Goal: Task Accomplishment & Management: Manage account settings

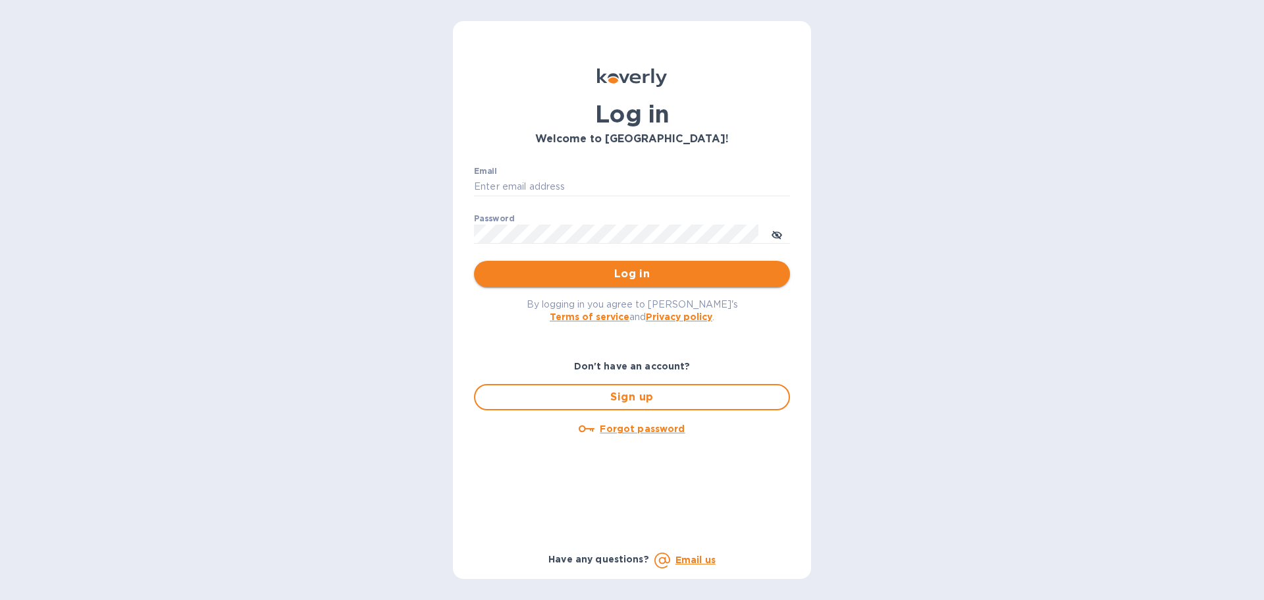
type input "[PERSON_NAME][EMAIL_ADDRESS][DOMAIN_NAME]"
click at [596, 278] on span "Log in" at bounding box center [632, 274] width 295 height 16
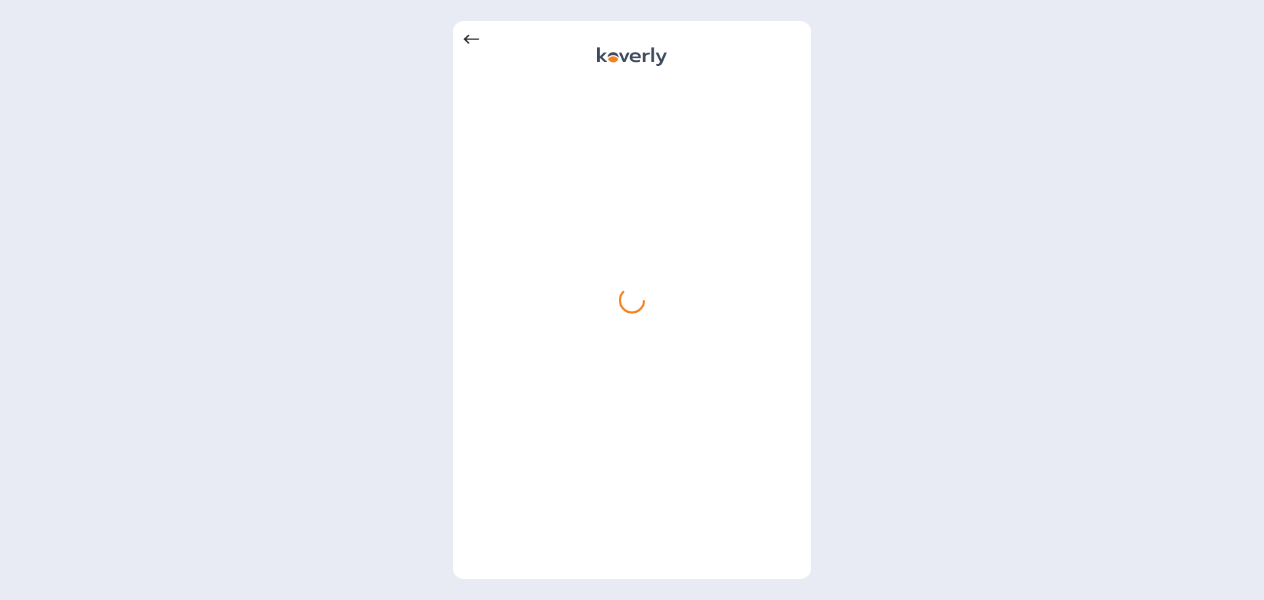
click at [482, 39] on div at bounding box center [632, 40] width 337 height 16
click at [477, 39] on icon at bounding box center [472, 39] width 16 height 9
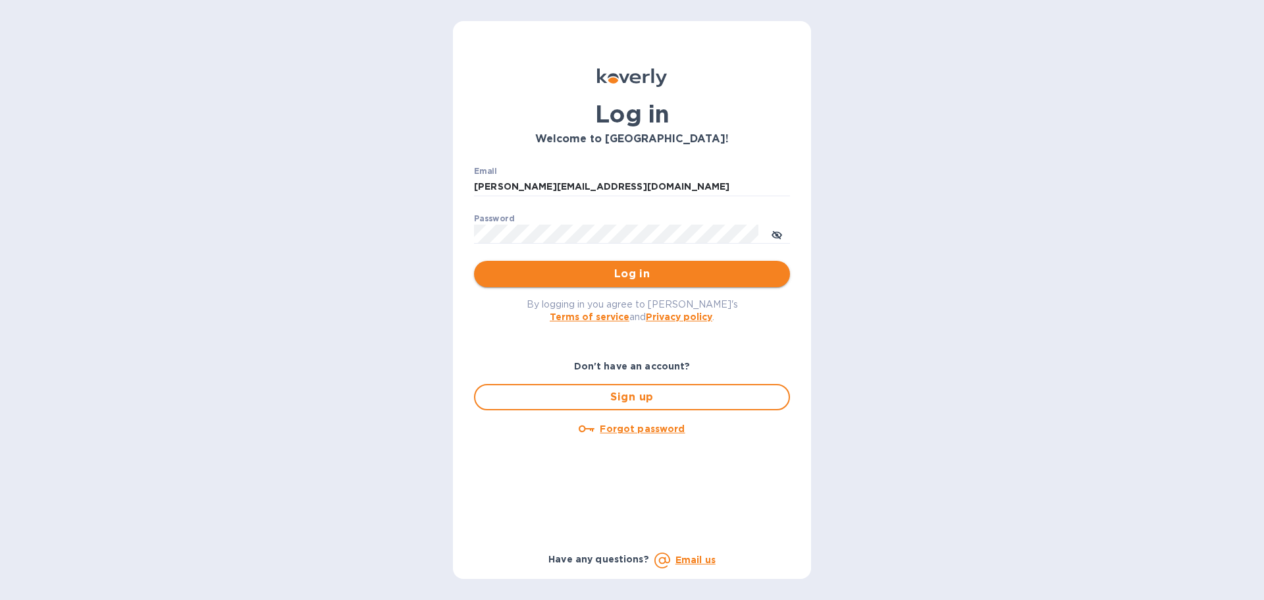
click at [543, 268] on span "Log in" at bounding box center [632, 274] width 295 height 16
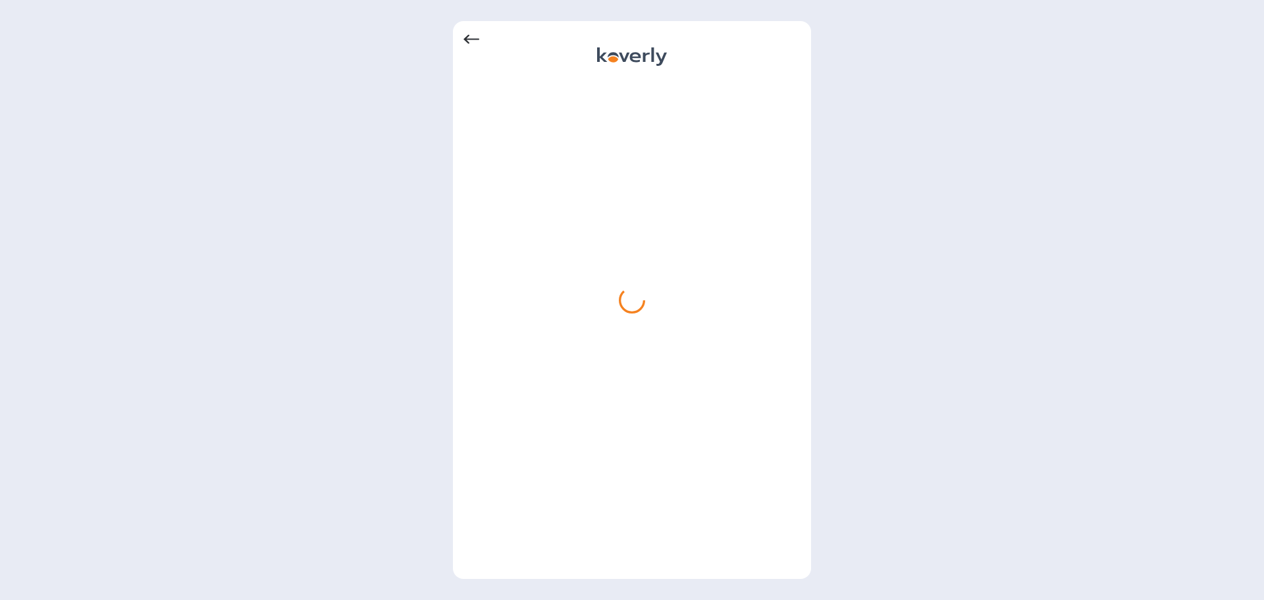
click at [467, 37] on icon at bounding box center [472, 39] width 16 height 9
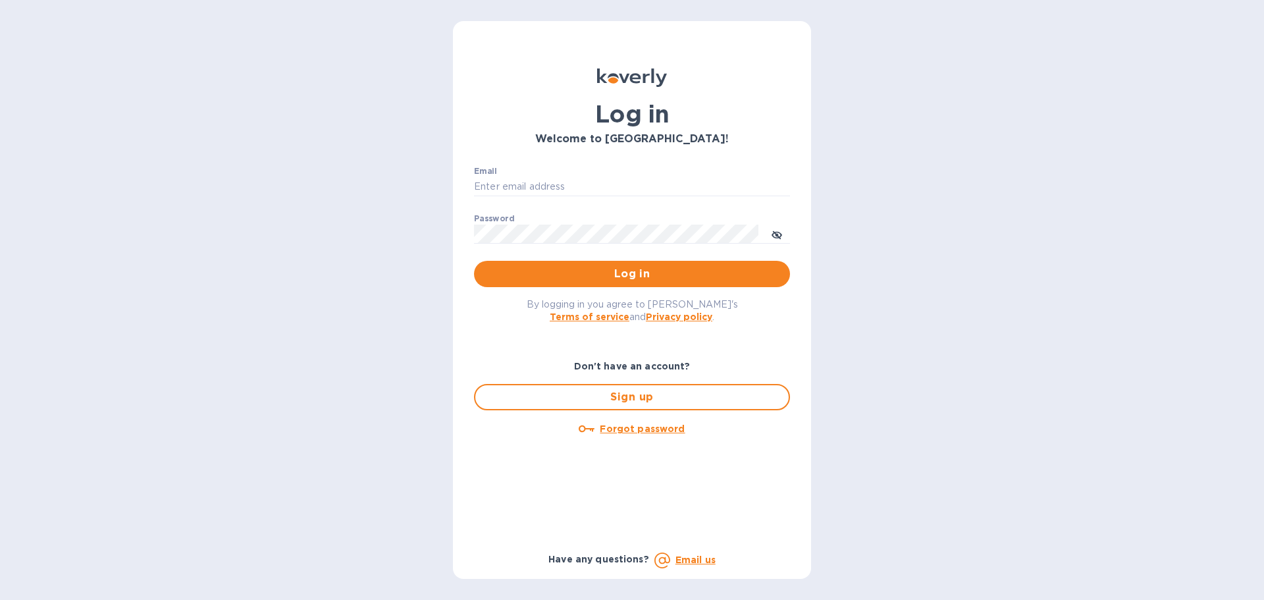
type input "david@elgcorporation.com"
click at [633, 182] on input "david@elgcorporation.com" at bounding box center [632, 187] width 316 height 20
click at [535, 272] on span "Log in" at bounding box center [632, 274] width 295 height 16
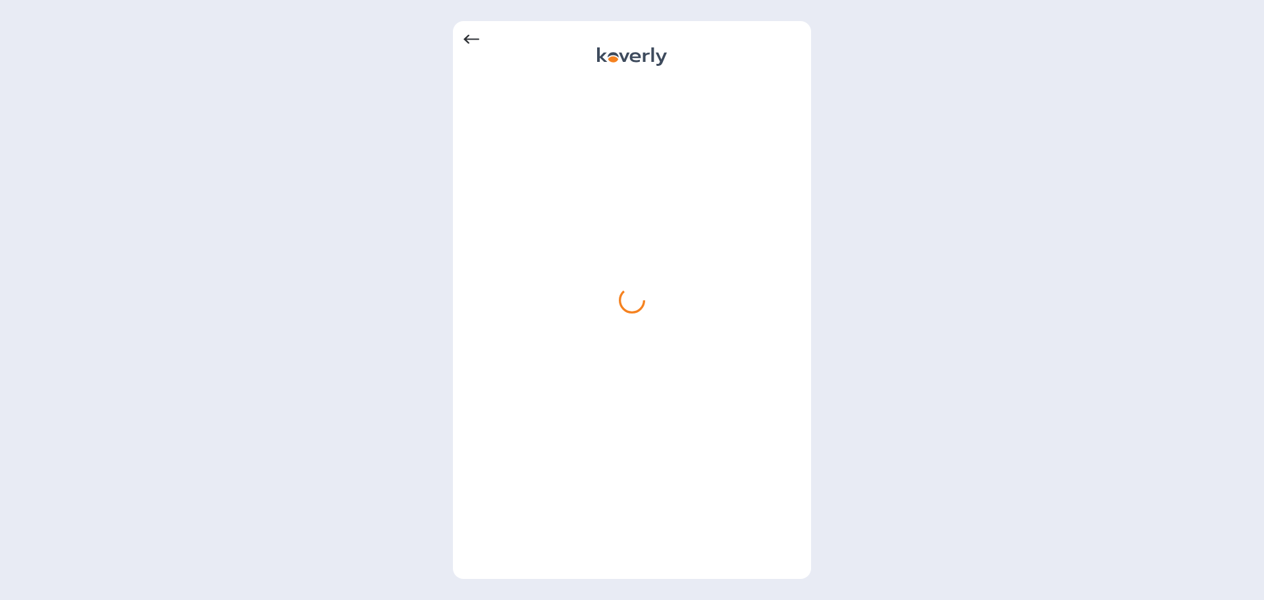
drag, startPoint x: 949, startPoint y: 2, endPoint x: 54, endPoint y: 47, distance: 896.0
click at [54, 47] on div at bounding box center [632, 300] width 1264 height 600
click at [464, 39] on icon at bounding box center [472, 39] width 16 height 9
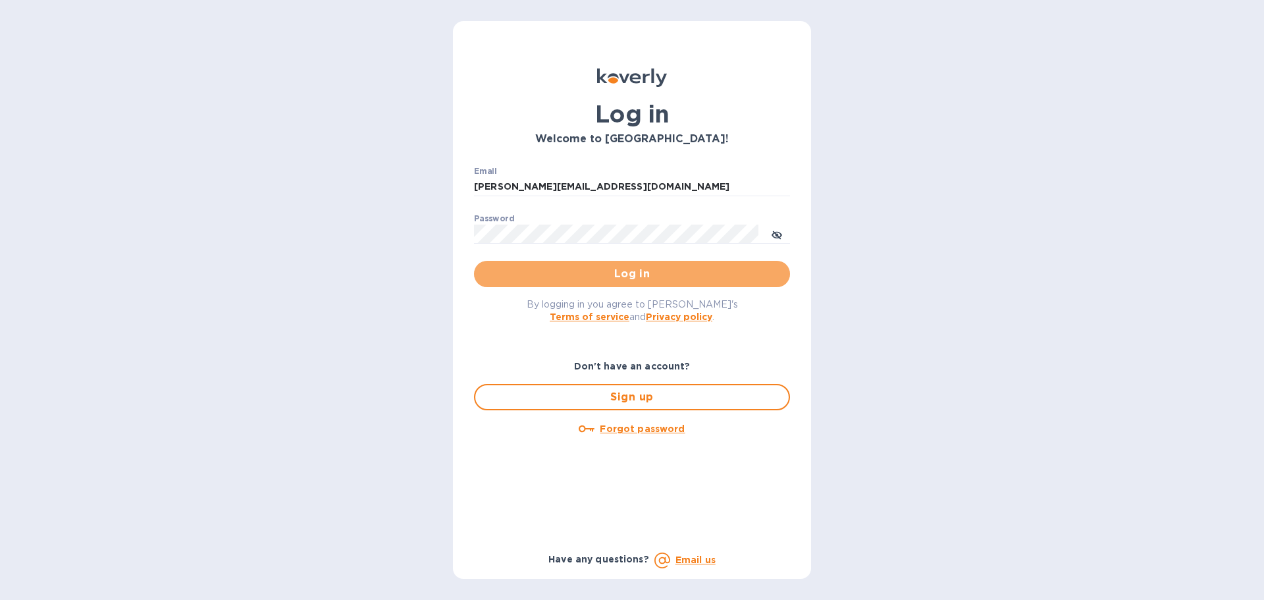
click at [604, 279] on span "Log in" at bounding box center [632, 274] width 295 height 16
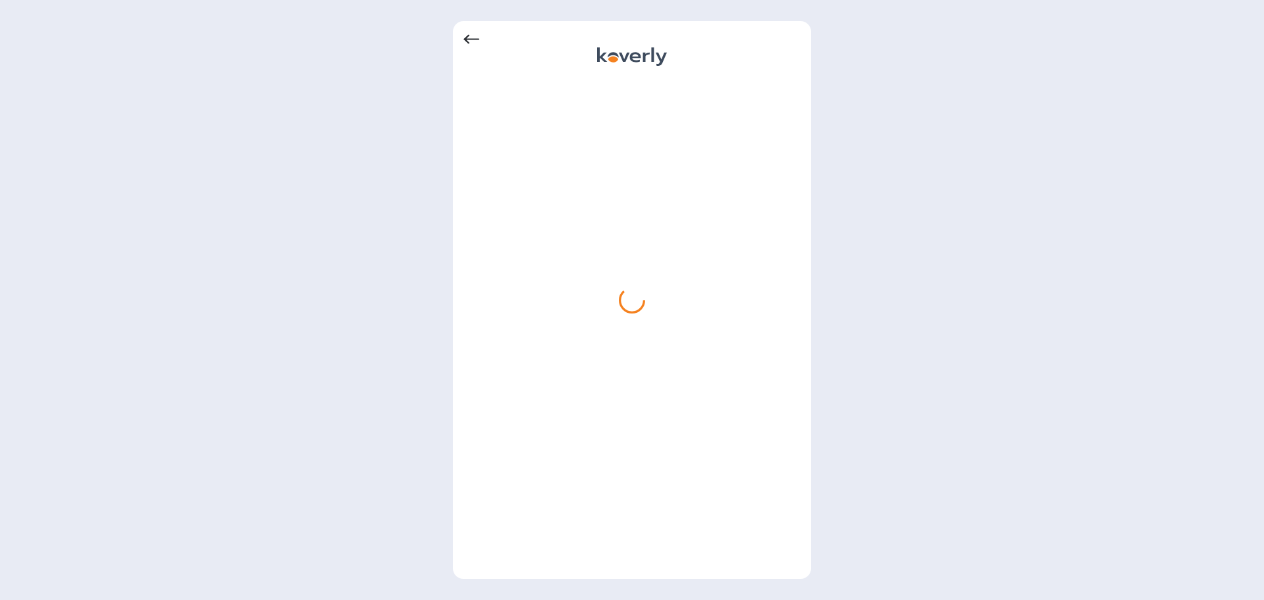
click at [239, 209] on div at bounding box center [632, 300] width 1264 height 600
